Goal: Task Accomplishment & Management: Use online tool/utility

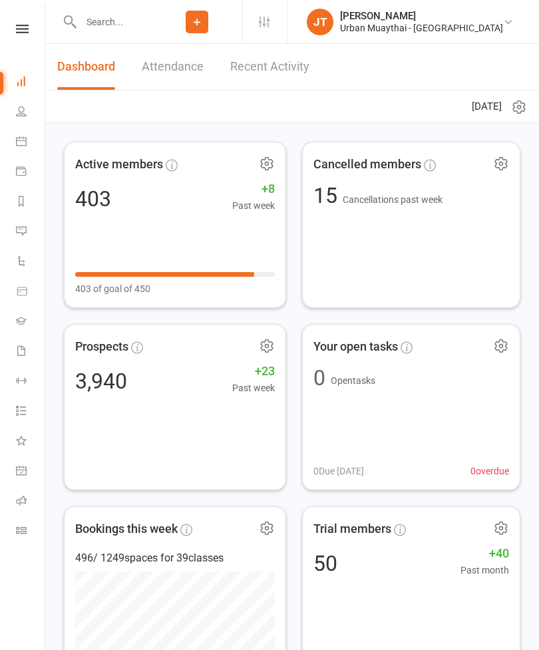
click at [22, 531] on icon at bounding box center [21, 530] width 11 height 11
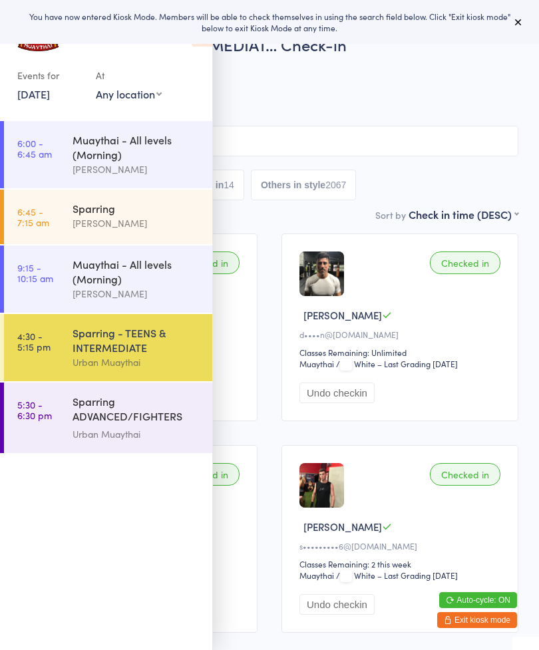
click at [518, 29] on button at bounding box center [519, 22] width 16 height 16
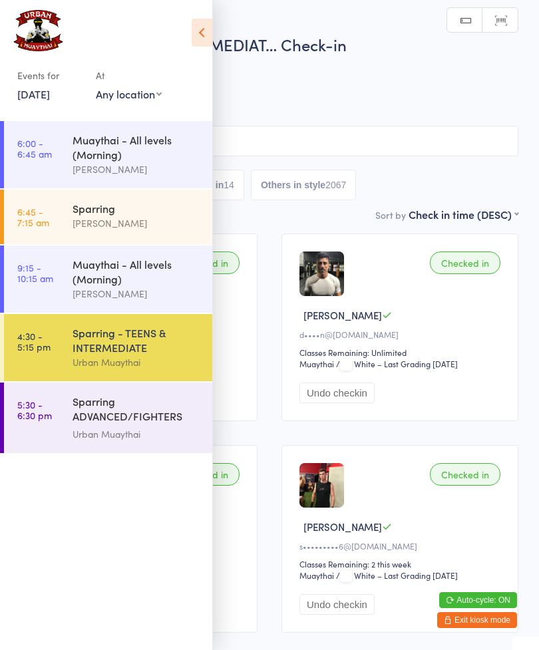
click at [208, 45] on icon at bounding box center [202, 33] width 21 height 28
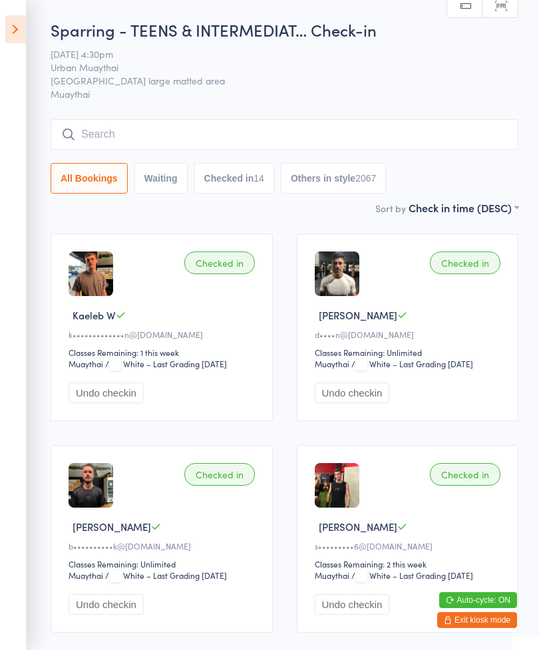
click at [405, 126] on input "search" at bounding box center [285, 134] width 468 height 31
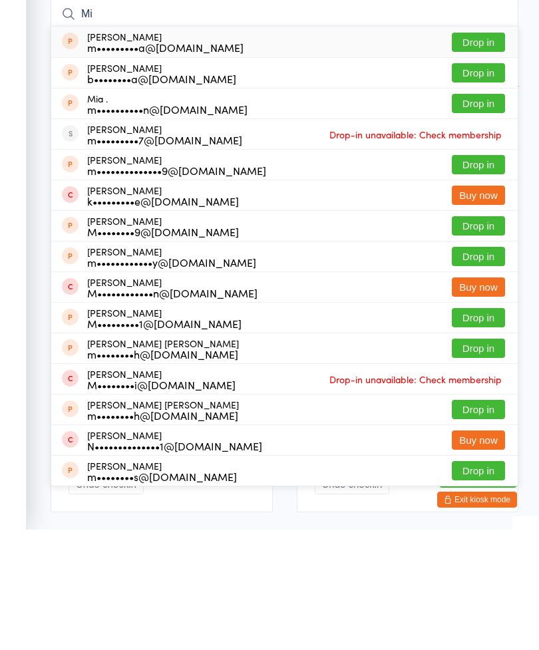
type input "M"
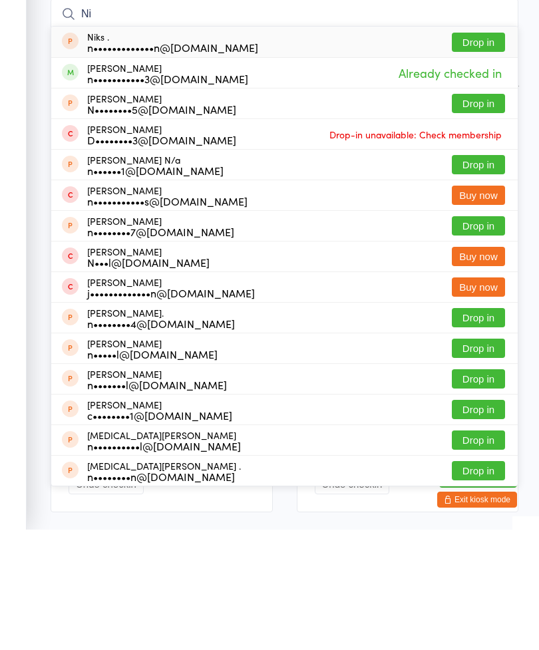
type input "N"
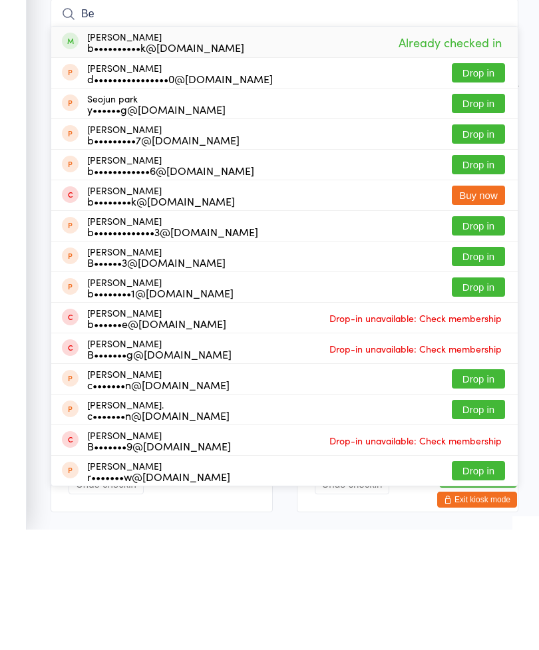
type input "B"
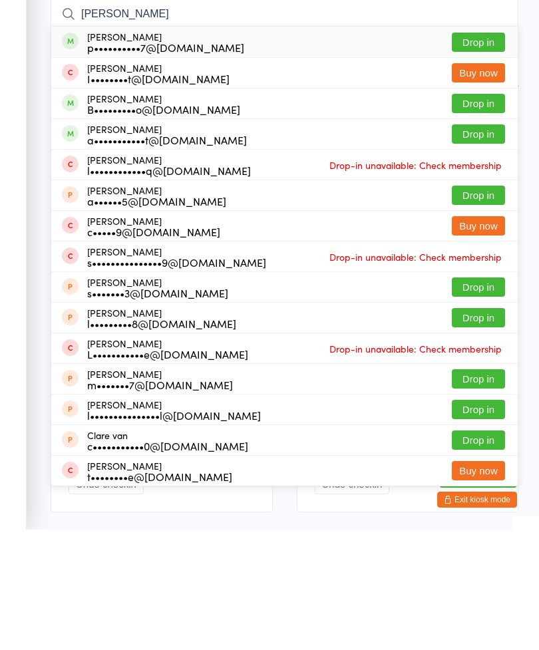
type input "Cleo"
click at [475, 214] on button "Drop in" at bounding box center [478, 223] width 53 height 19
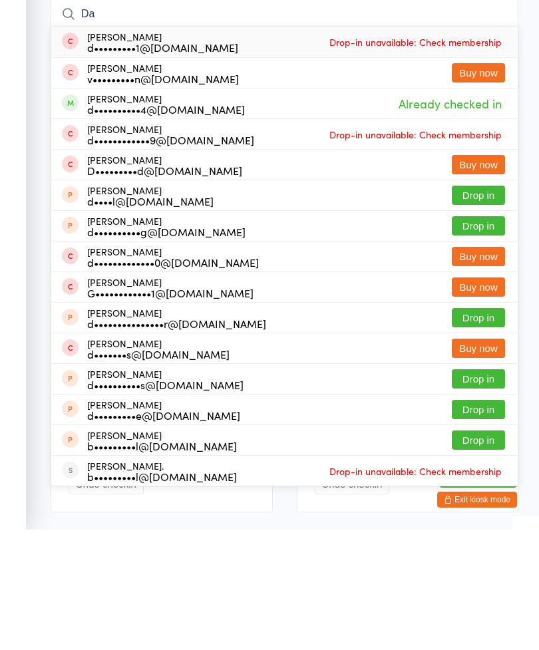
type input "D"
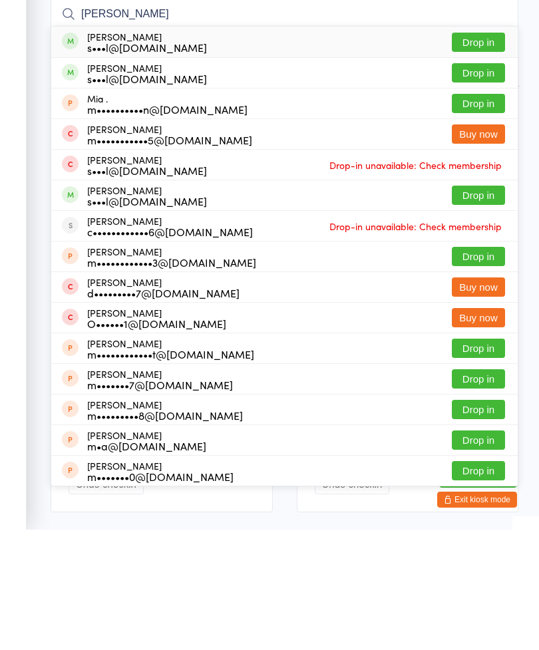
type input "Mia stoll"
click at [484, 153] on button "Drop in" at bounding box center [478, 162] width 53 height 19
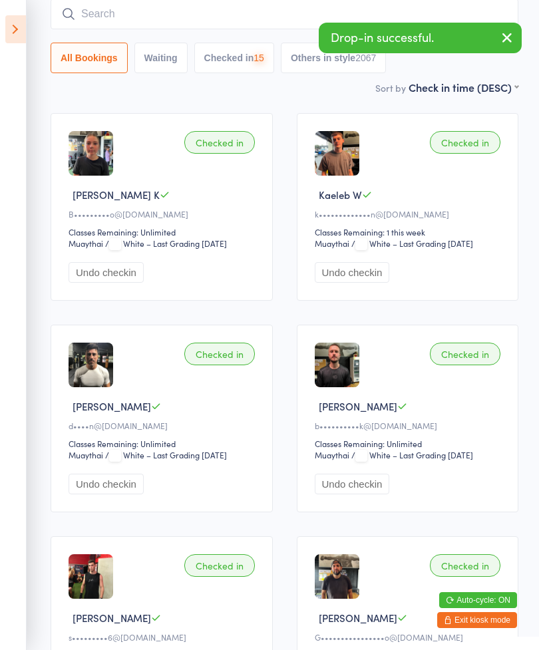
click at [433, 21] on input "search" at bounding box center [285, 14] width 468 height 31
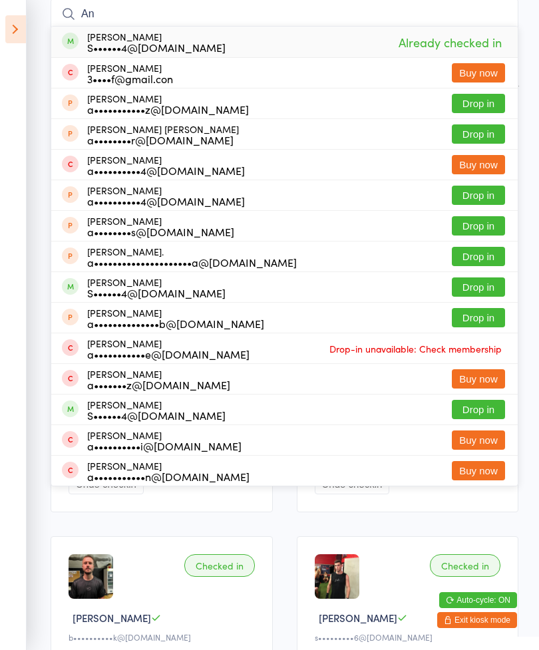
type input "A"
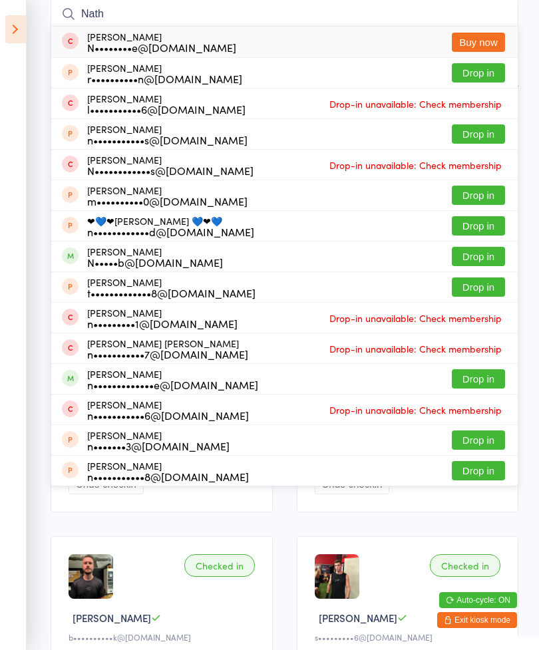
type input "Nath"
click at [485, 375] on button "Drop in" at bounding box center [478, 378] width 53 height 19
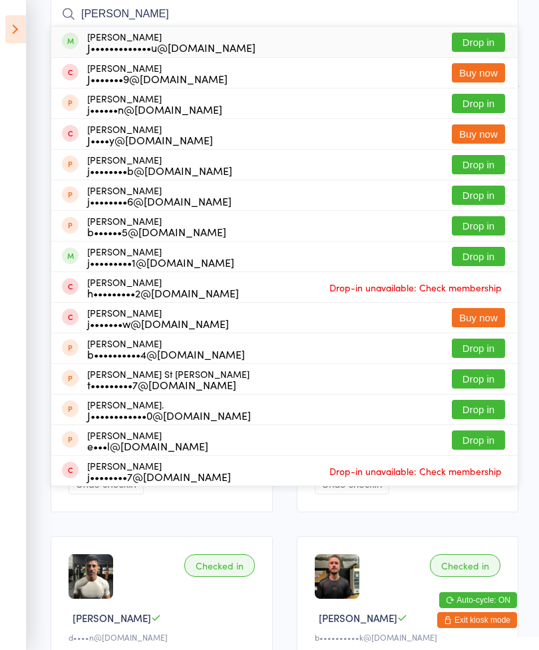
type input "Tom john"
click at [475, 47] on button "Drop in" at bounding box center [478, 42] width 53 height 19
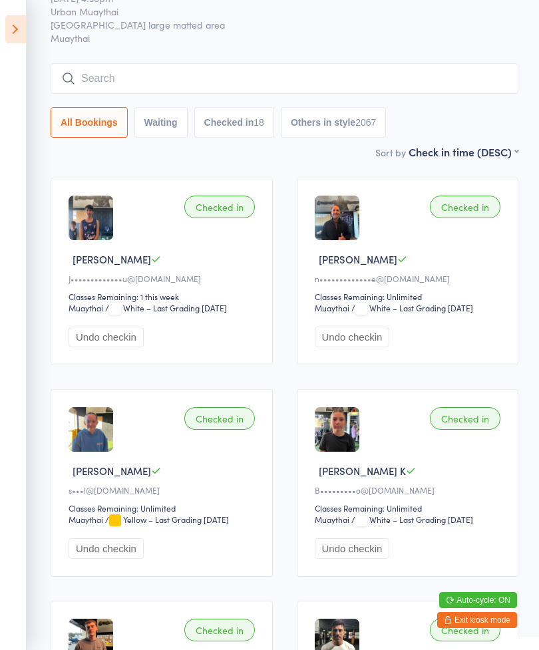
scroll to position [0, 0]
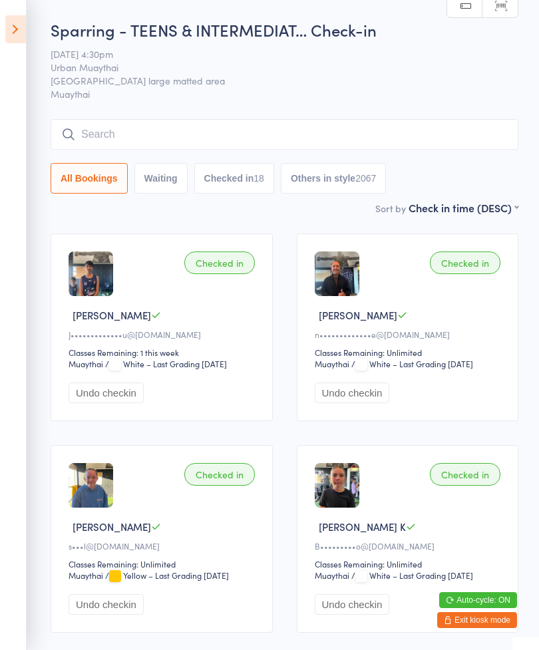
click at [99, 143] on input "search" at bounding box center [285, 134] width 468 height 31
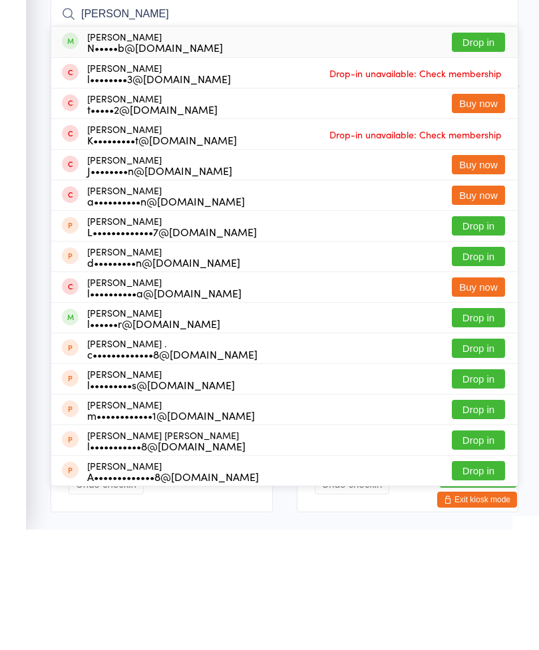
type input "Lennox"
click at [483, 153] on button "Drop in" at bounding box center [478, 162] width 53 height 19
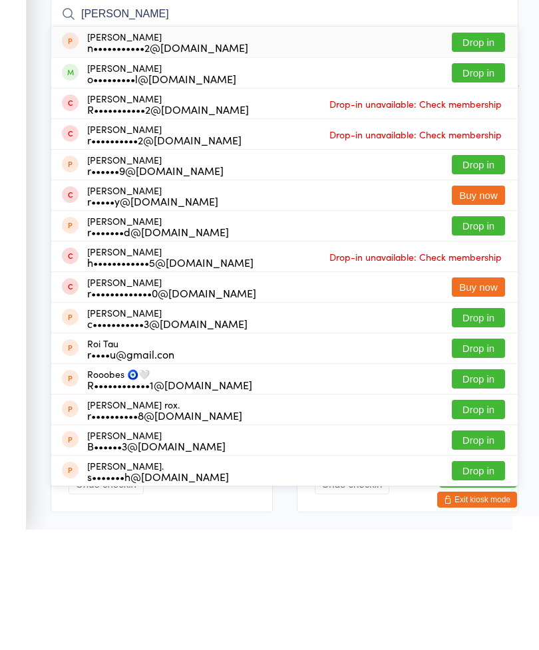
type input "Rory"
click at [485, 184] on button "Drop in" at bounding box center [478, 193] width 53 height 19
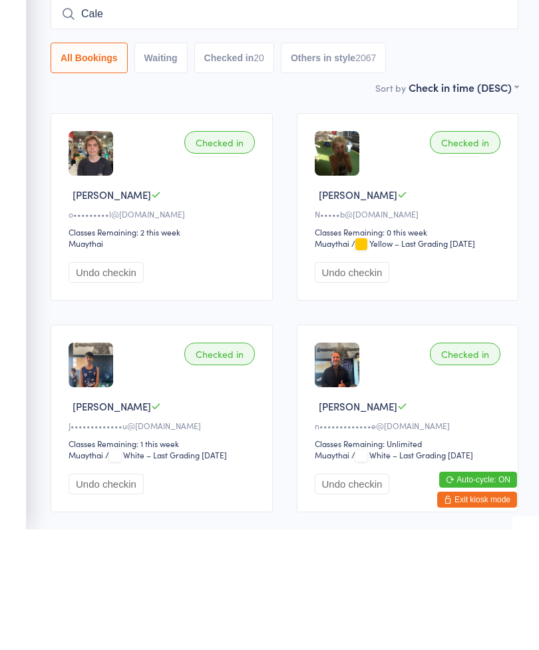
type input "Caleb"
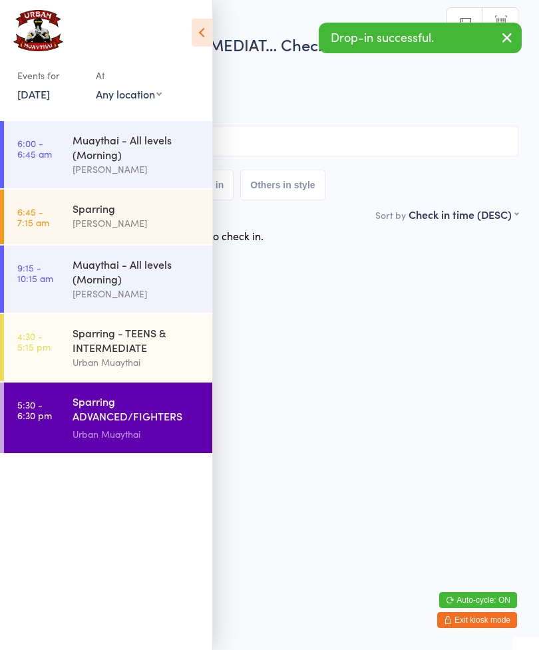
click at [500, 490] on html "You have now entered Kiosk Mode. Members will be able to check themselves in us…" at bounding box center [269, 325] width 539 height 650
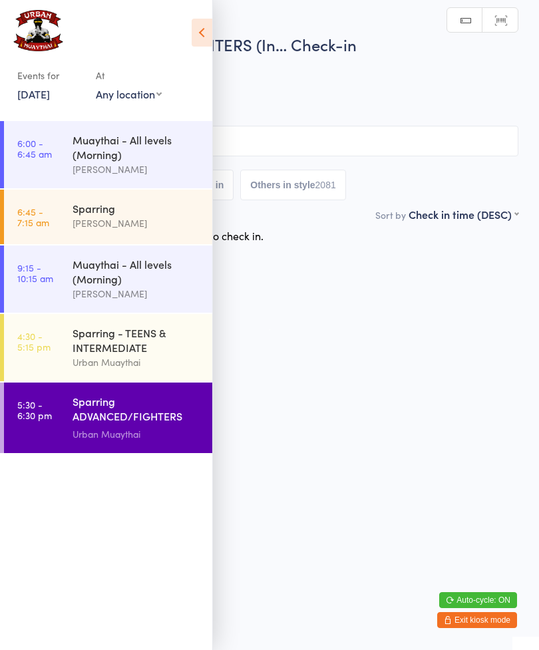
click at [131, 344] on div "Sparring - TEENS & INTERMEDIATE" at bounding box center [137, 339] width 128 height 29
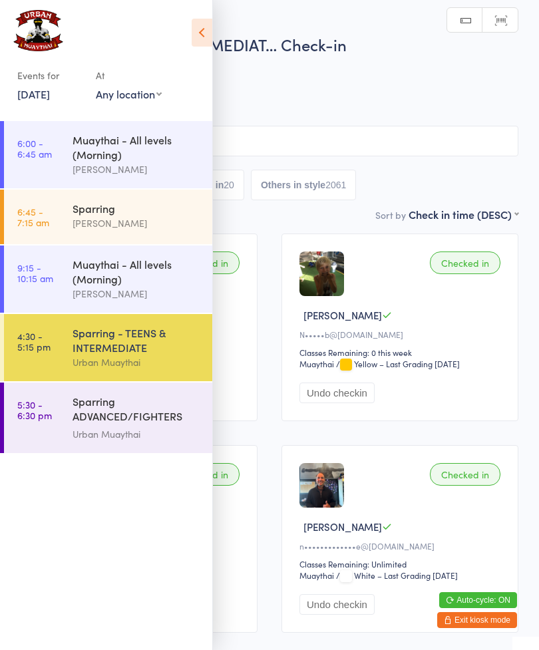
click at [201, 37] on icon at bounding box center [202, 33] width 21 height 28
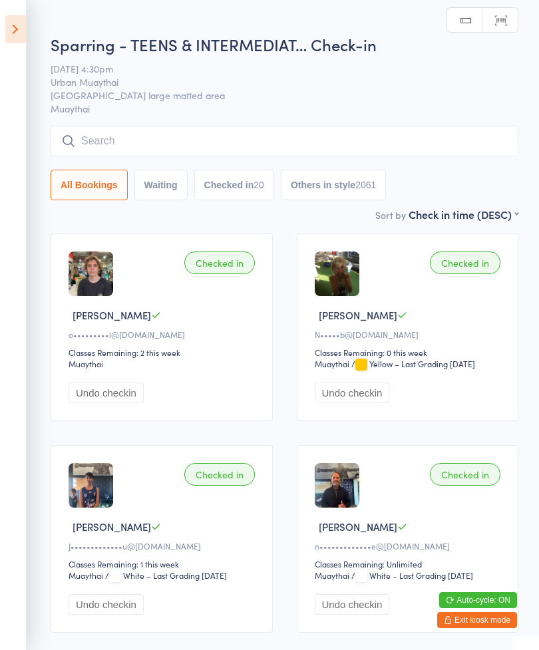
click at [345, 136] on input "search" at bounding box center [285, 141] width 468 height 31
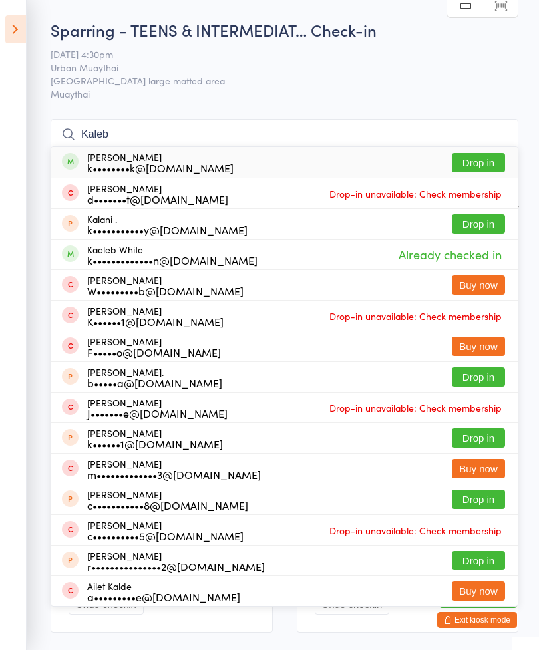
type input "Kaleb"
click at [387, 71] on span "Urban Muaythai" at bounding box center [274, 67] width 447 height 13
